Goal: Task Accomplishment & Management: Complete application form

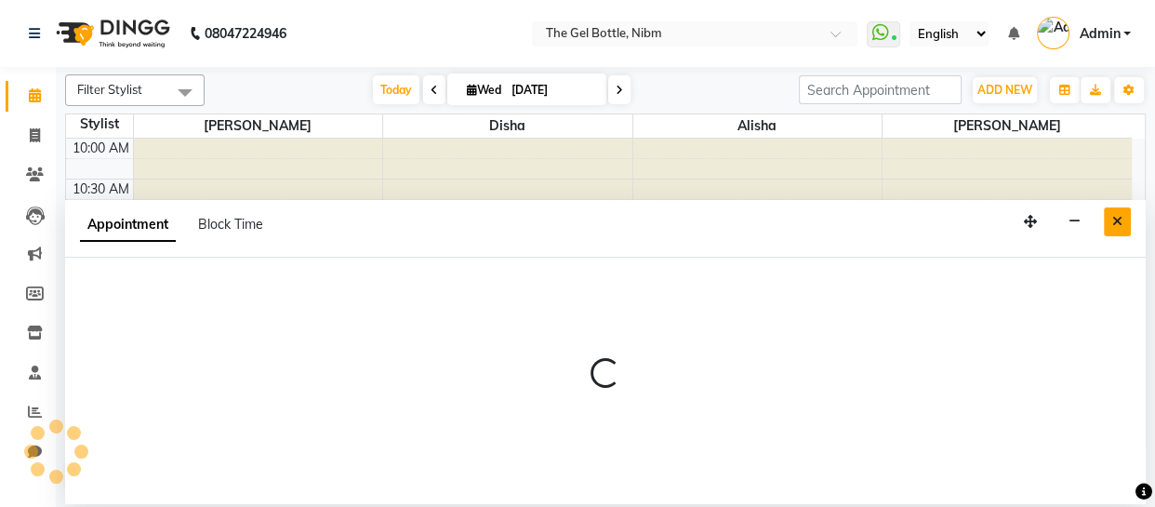
select select "85008"
select select "765"
select select "tentative"
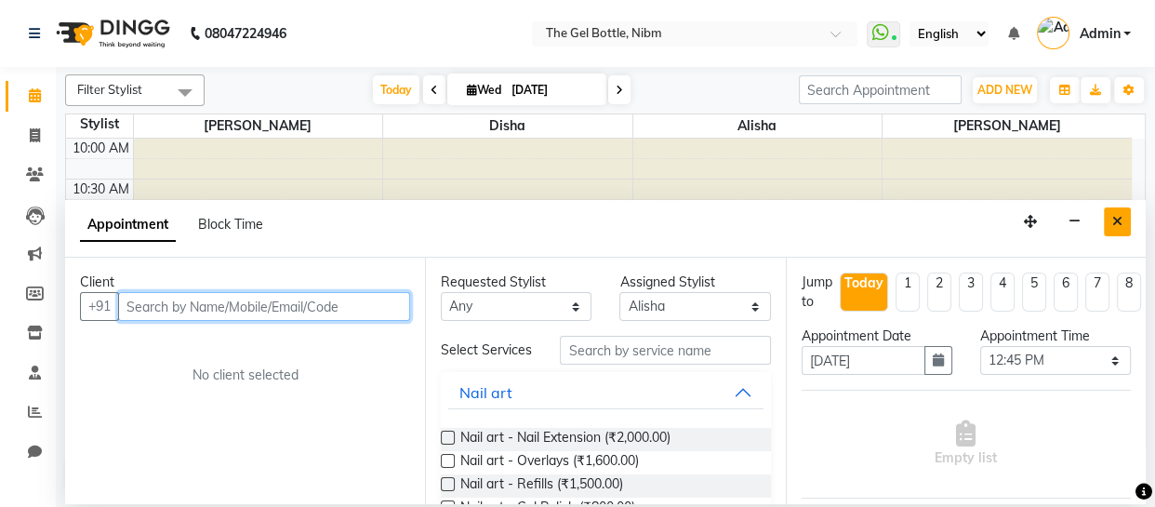
click at [1116, 222] on icon "Close" at bounding box center [1117, 221] width 10 height 13
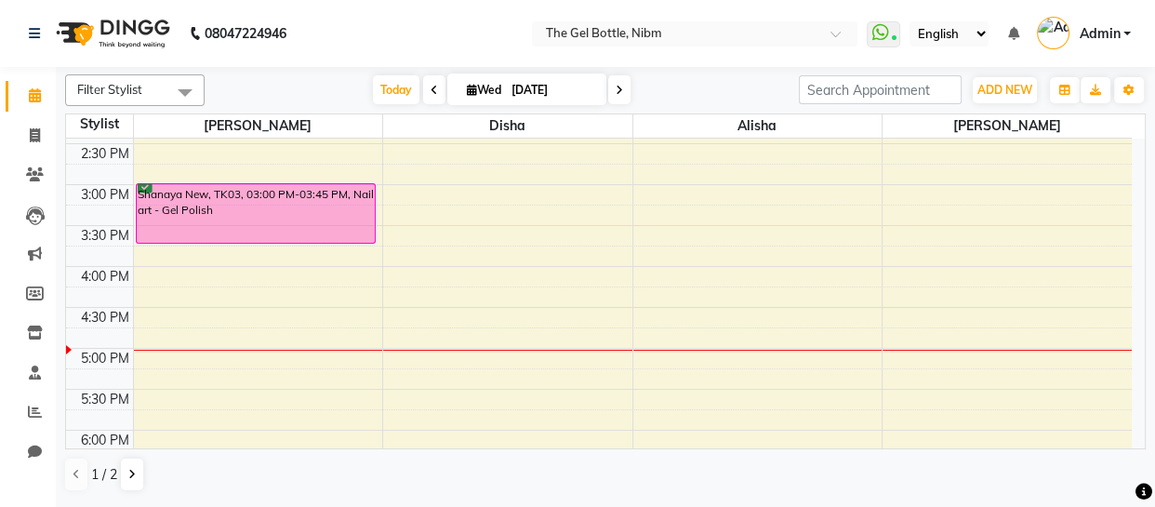
scroll to position [368, 0]
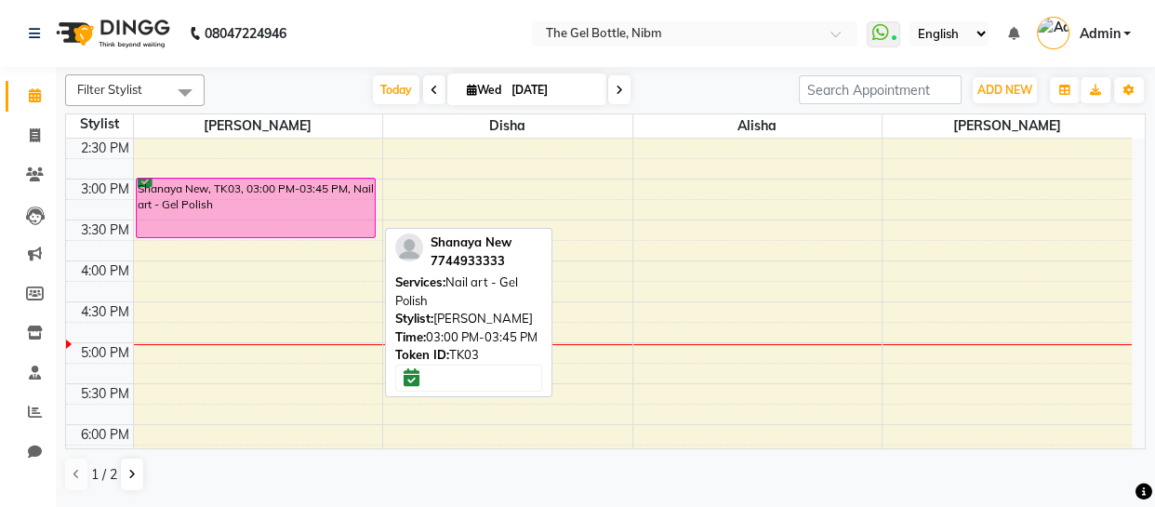
click at [259, 205] on div "Shanaya New, TK03, 03:00 PM-03:45 PM, Nail art - Gel Polish" at bounding box center [256, 208] width 239 height 59
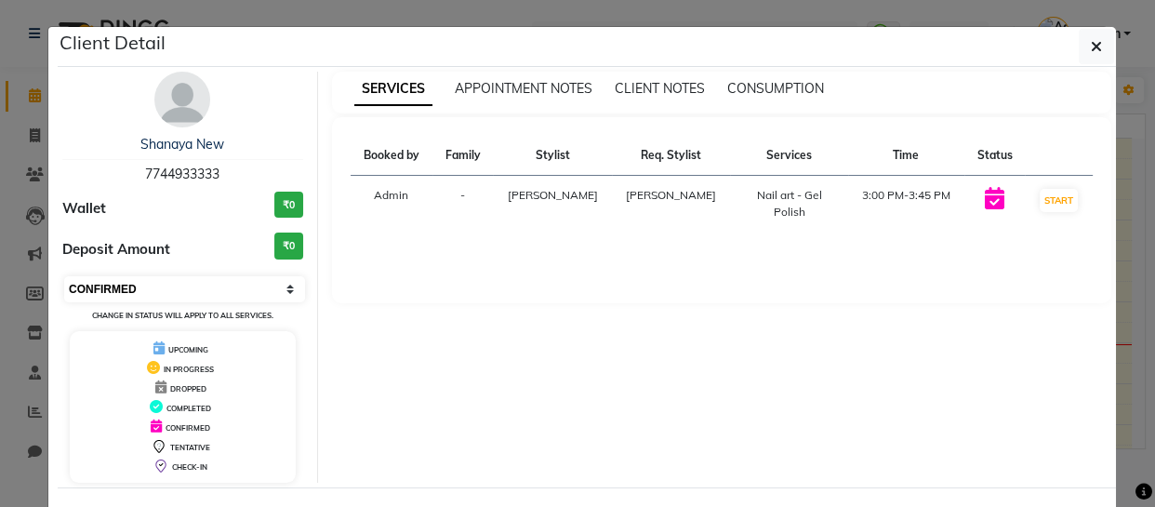
click at [285, 285] on select "Select IN SERVICE CONFIRMED TENTATIVE CHECK IN MARK DONE DROPPED UPCOMING" at bounding box center [184, 289] width 241 height 26
select select "2"
click at [64, 276] on select "Select IN SERVICE CONFIRMED TENTATIVE CHECK IN MARK DONE DROPPED UPCOMING" at bounding box center [184, 289] width 241 height 26
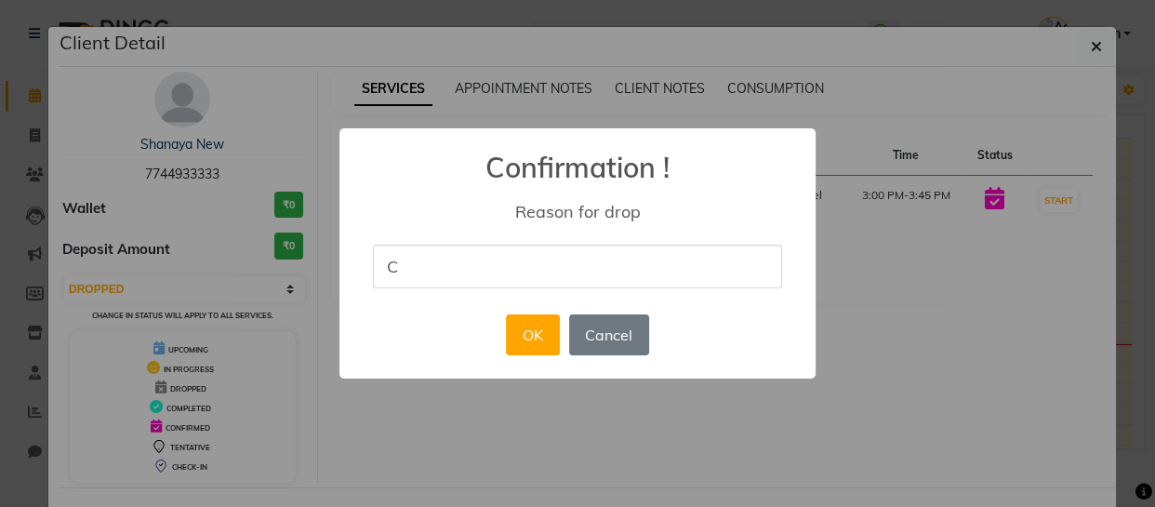
type input "canceled"
click at [531, 327] on button "OK" at bounding box center [532, 334] width 53 height 41
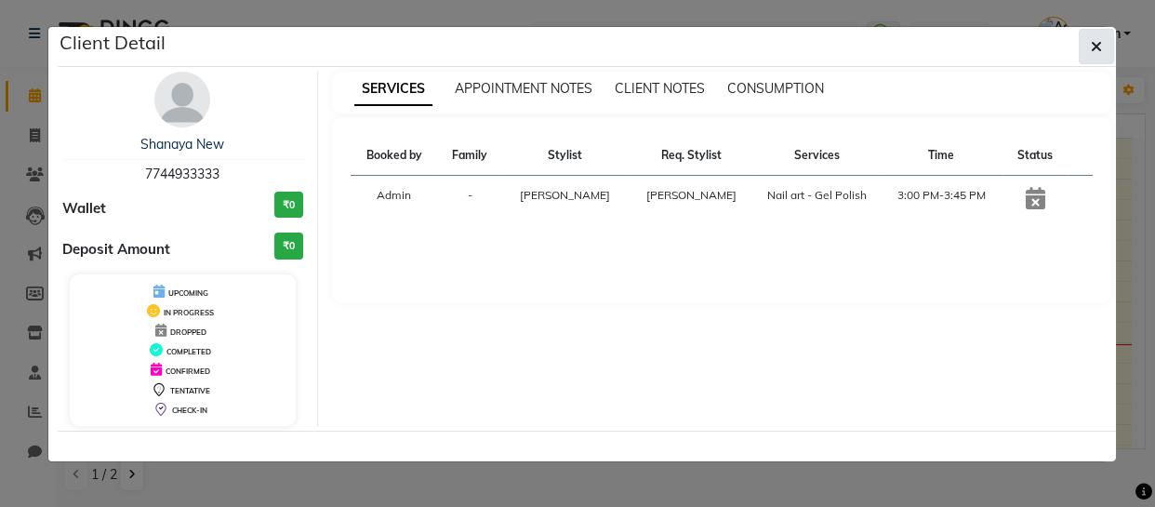
click at [1097, 45] on icon "button" at bounding box center [1096, 46] width 11 height 15
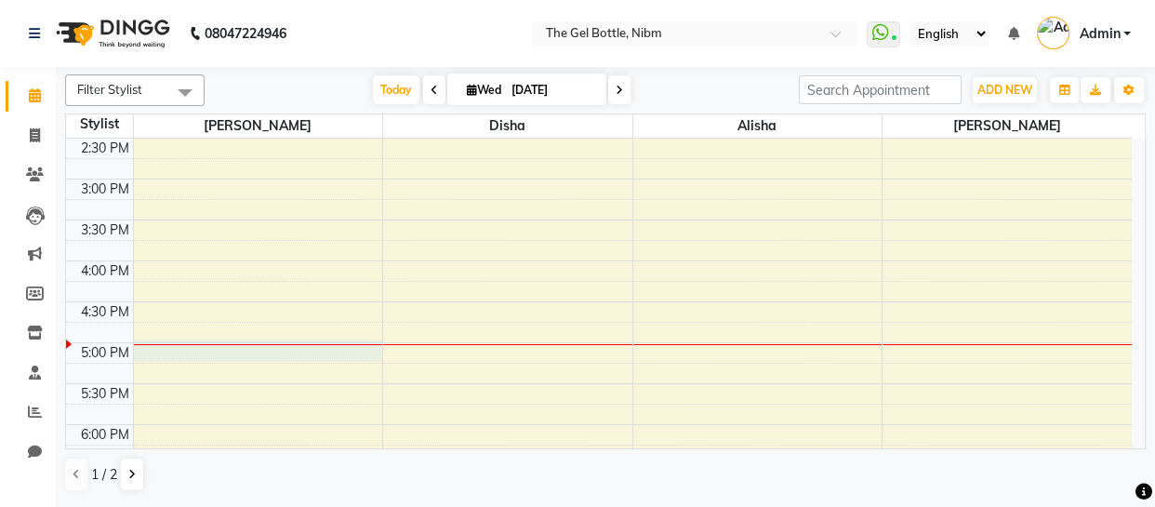
click at [174, 353] on div "10:00 AM 10:30 AM 11:00 AM 11:30 AM 12:00 PM 12:30 PM 1:00 PM 1:30 PM 2:00 PM 2…" at bounding box center [599, 219] width 1066 height 899
select select "69368"
select select "1020"
select select "tentative"
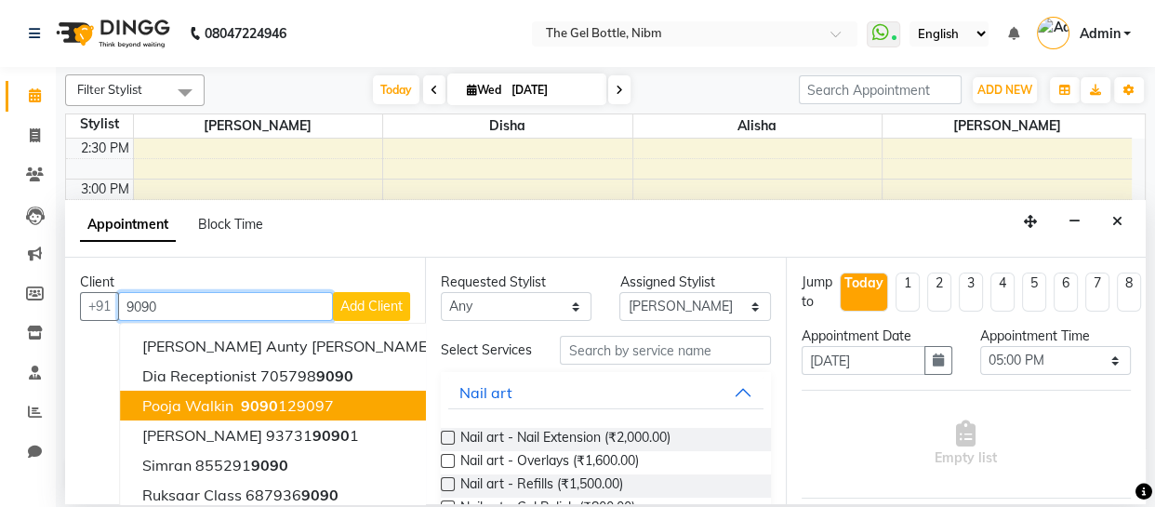
click at [225, 399] on span "Pooja Walkin" at bounding box center [187, 405] width 91 height 19
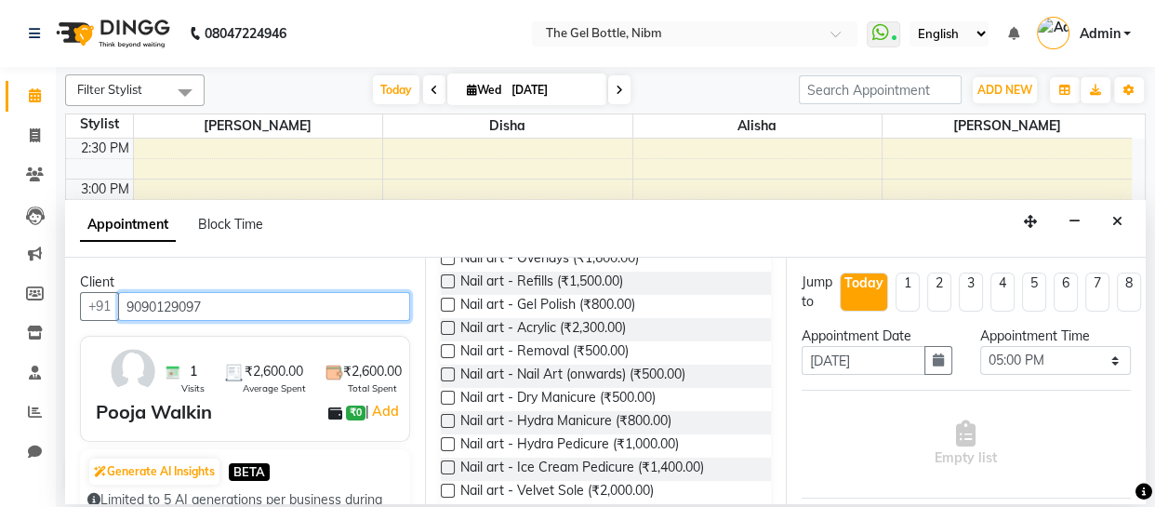
scroll to position [204, 0]
type input "9090129097"
click at [445, 357] on label at bounding box center [448, 350] width 14 height 14
click at [445, 358] on input "checkbox" at bounding box center [447, 352] width 12 height 12
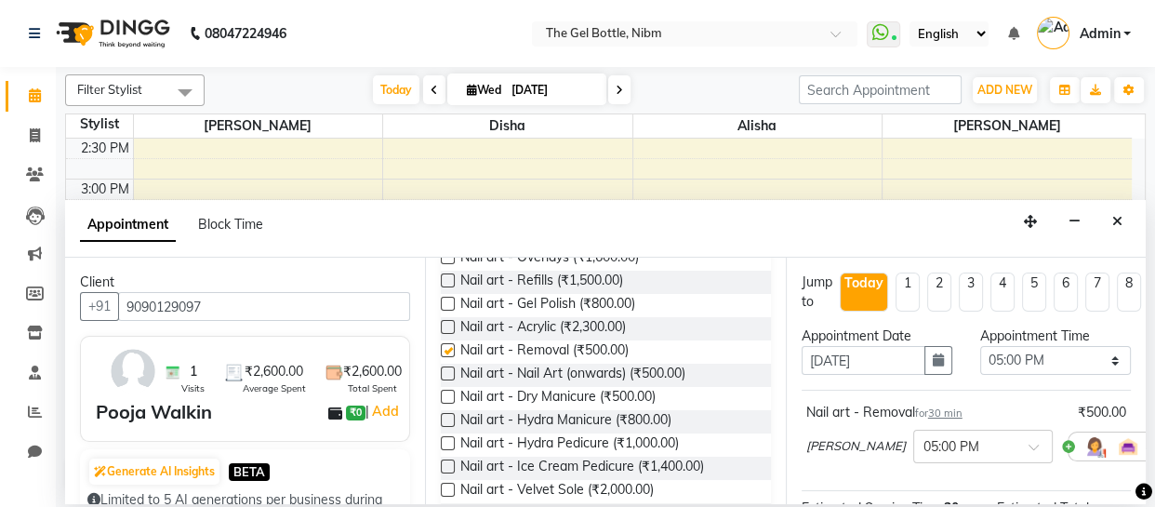
checkbox input "false"
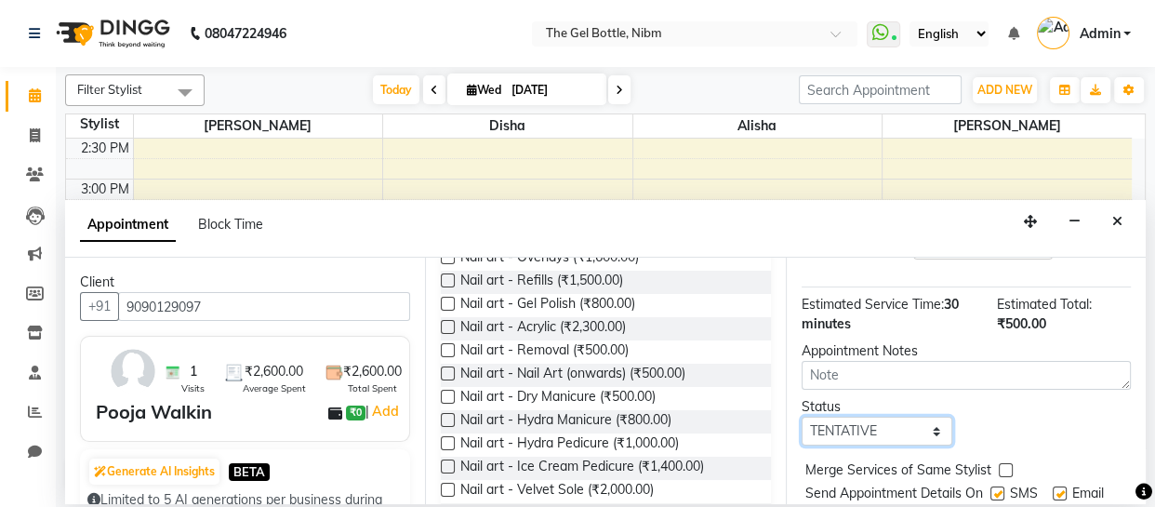
click at [930, 428] on select "Select TENTATIVE CONFIRM CHECK-IN UPCOMING" at bounding box center [877, 431] width 151 height 29
select select "confirm booking"
click at [802, 417] on select "Select TENTATIVE CONFIRM CHECK-IN UPCOMING" at bounding box center [877, 431] width 151 height 29
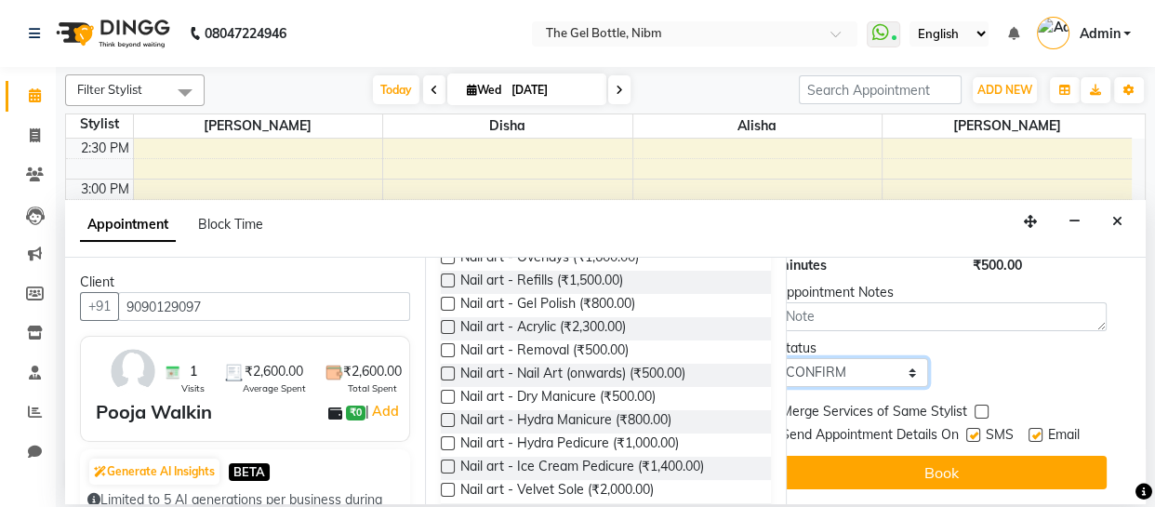
scroll to position [290, 25]
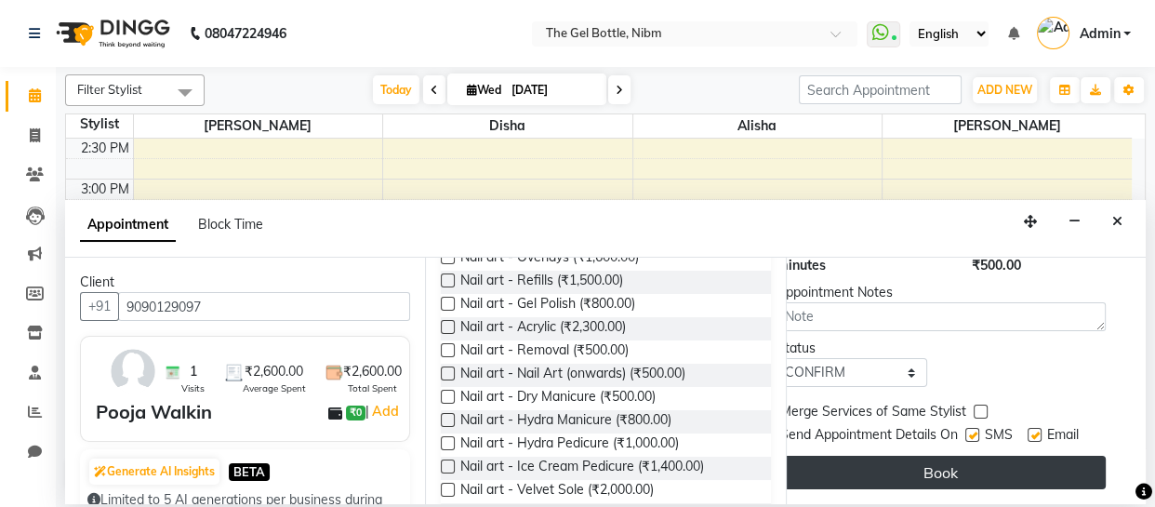
click at [928, 456] on button "Book" at bounding box center [940, 472] width 329 height 33
